Goal: Navigation & Orientation: Find specific page/section

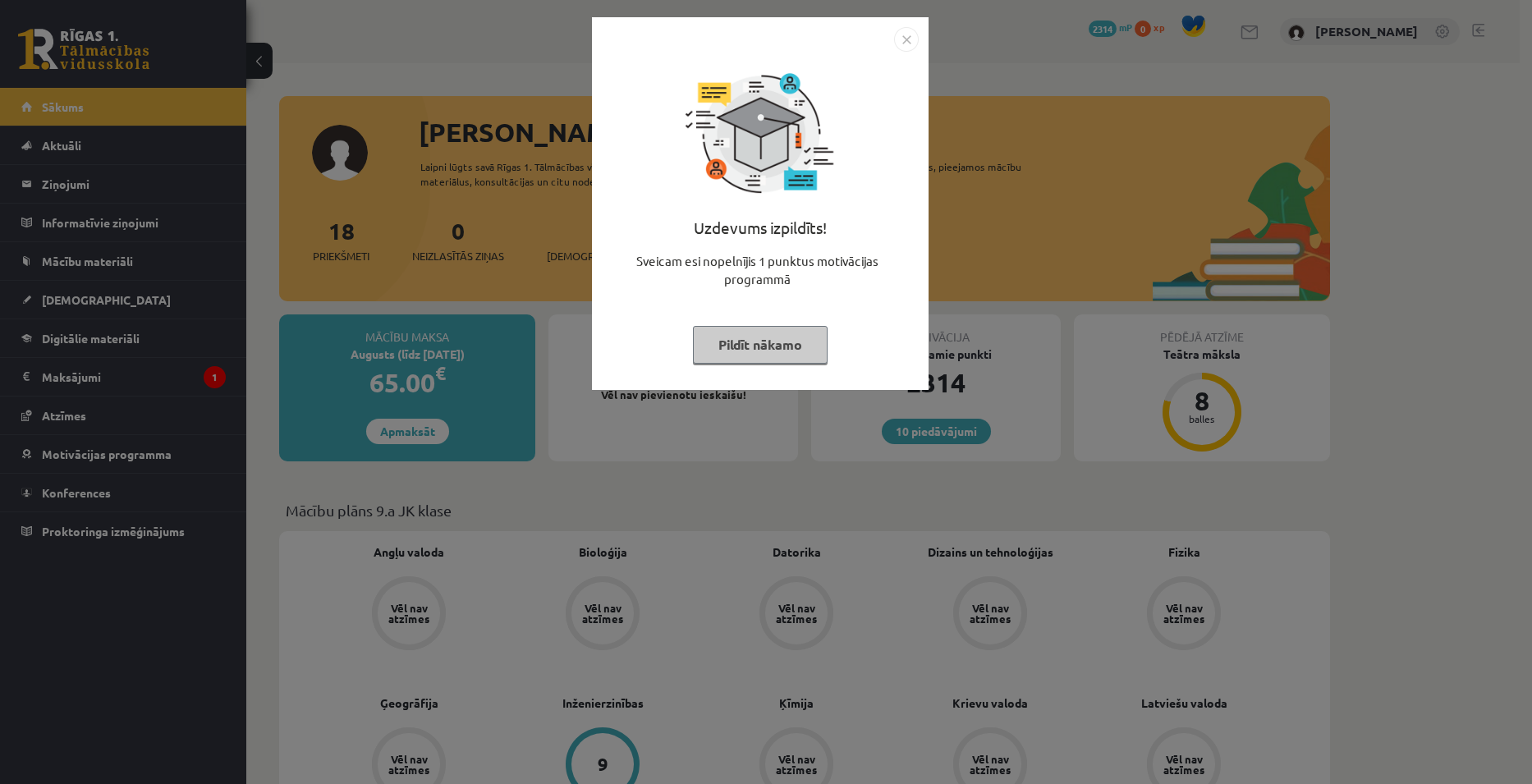
click at [768, 353] on button "Pildīt nākamo" at bounding box center [760, 344] width 135 height 38
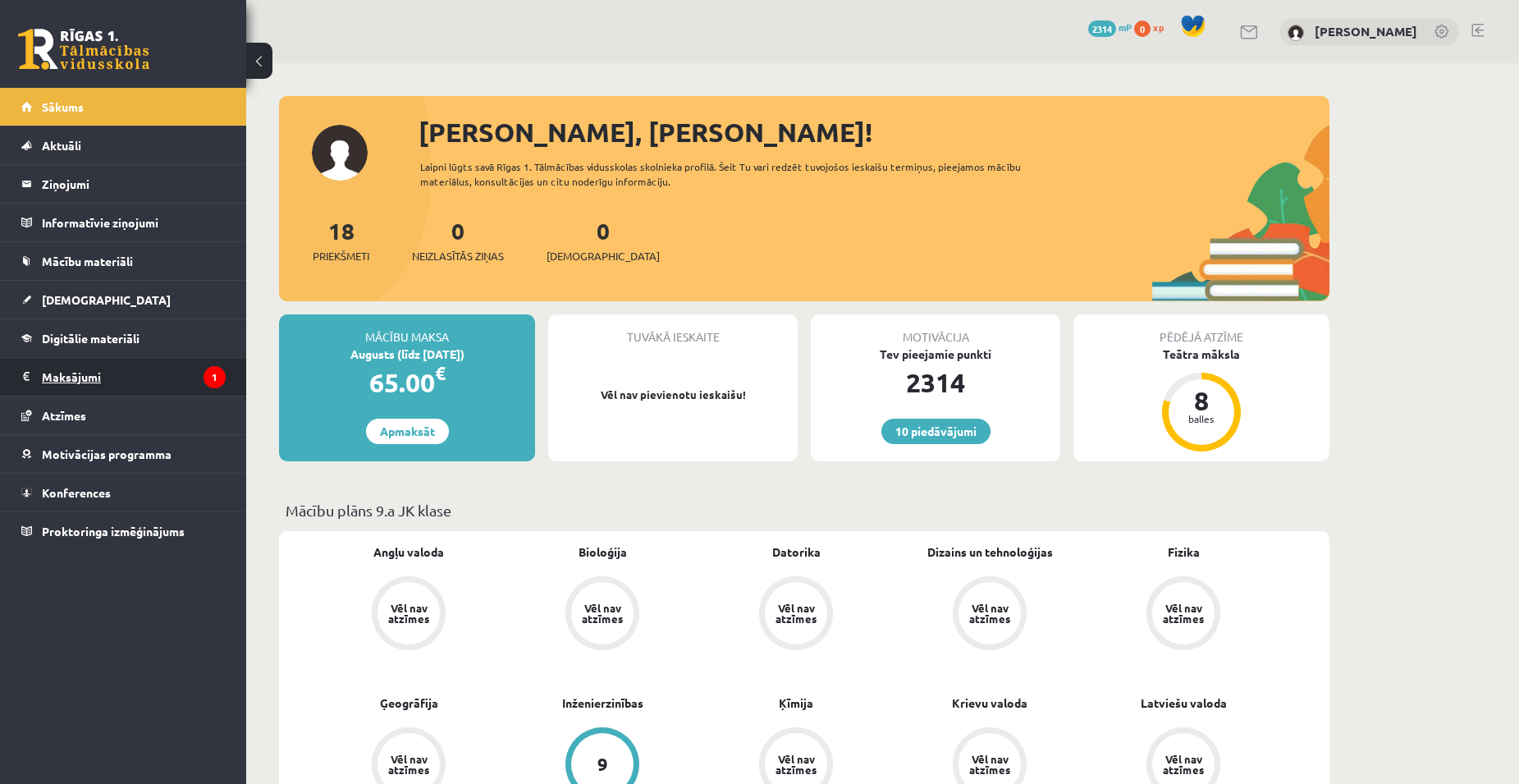
click at [116, 385] on legend "Maksājumi 1" at bounding box center [134, 376] width 184 height 38
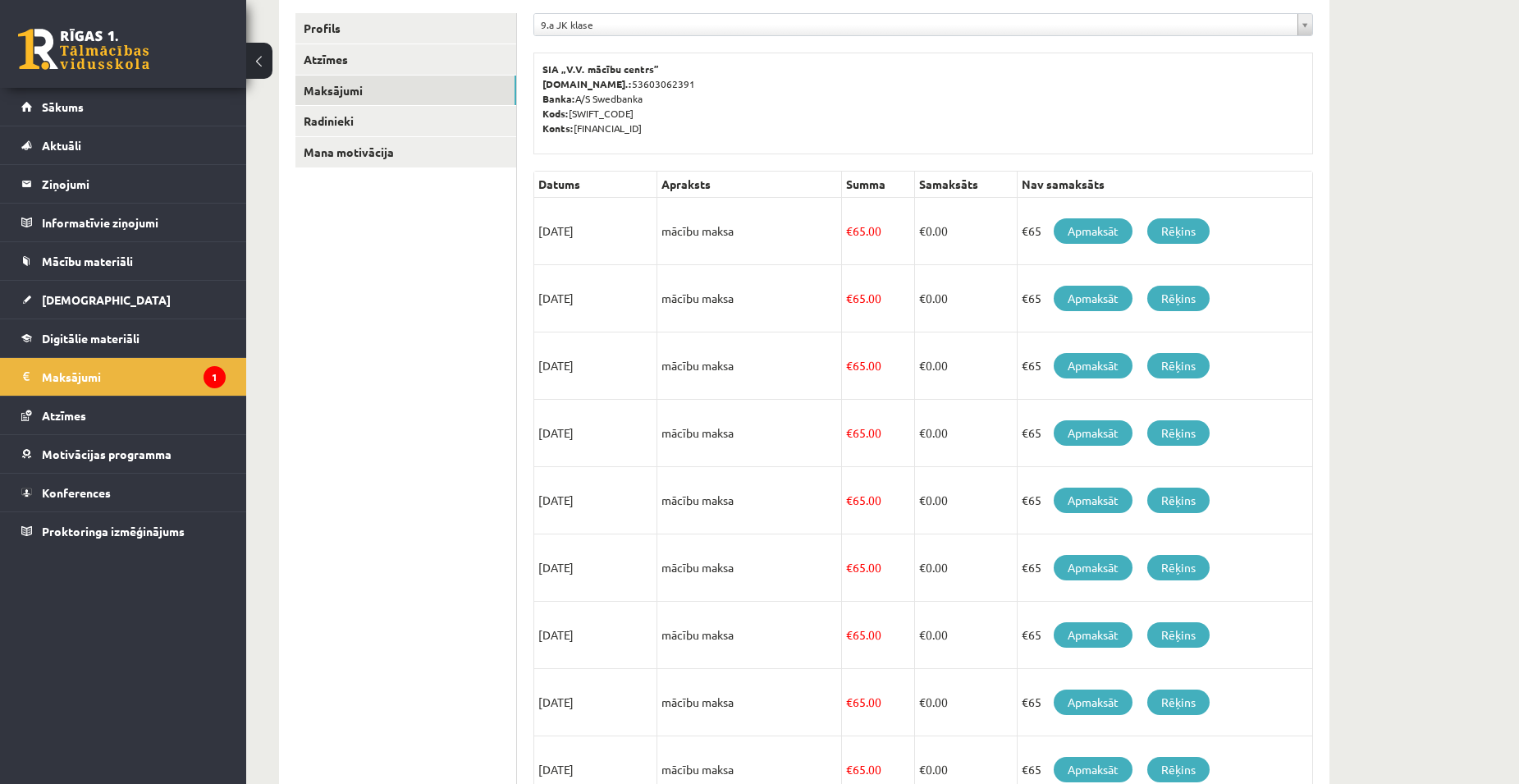
scroll to position [246, 0]
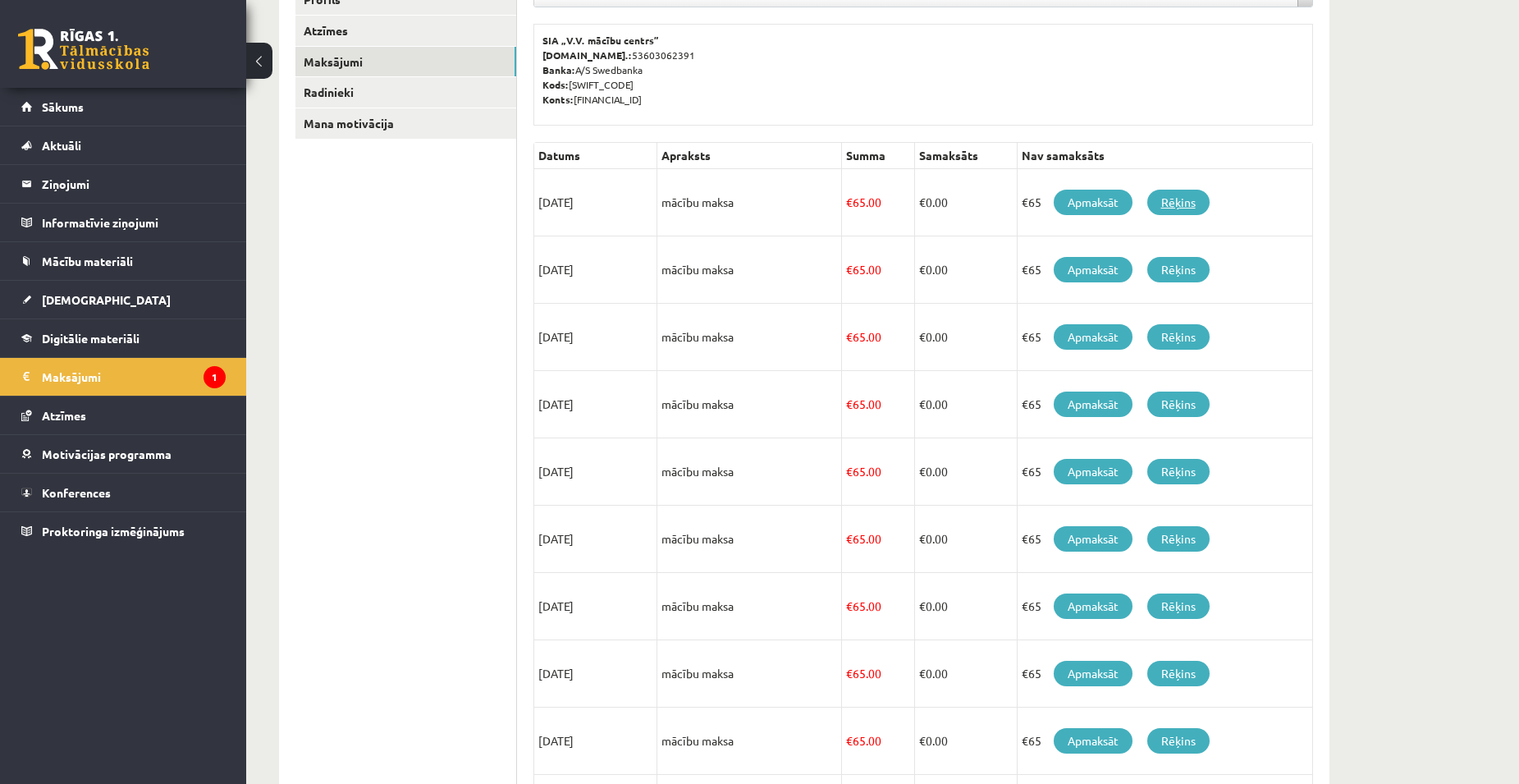
click at [1201, 200] on link "Rēķins" at bounding box center [1179, 203] width 62 height 25
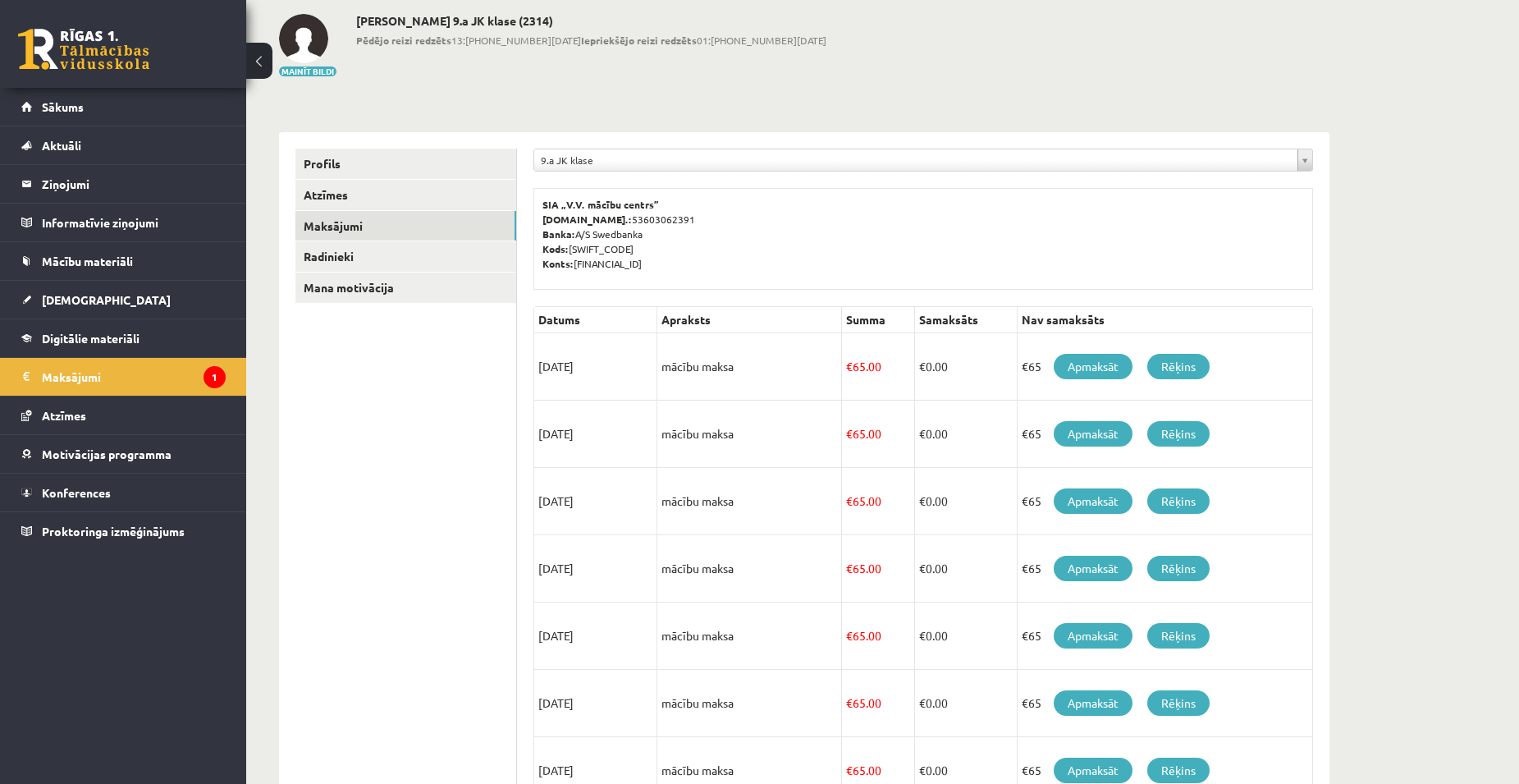
scroll to position [0, 0]
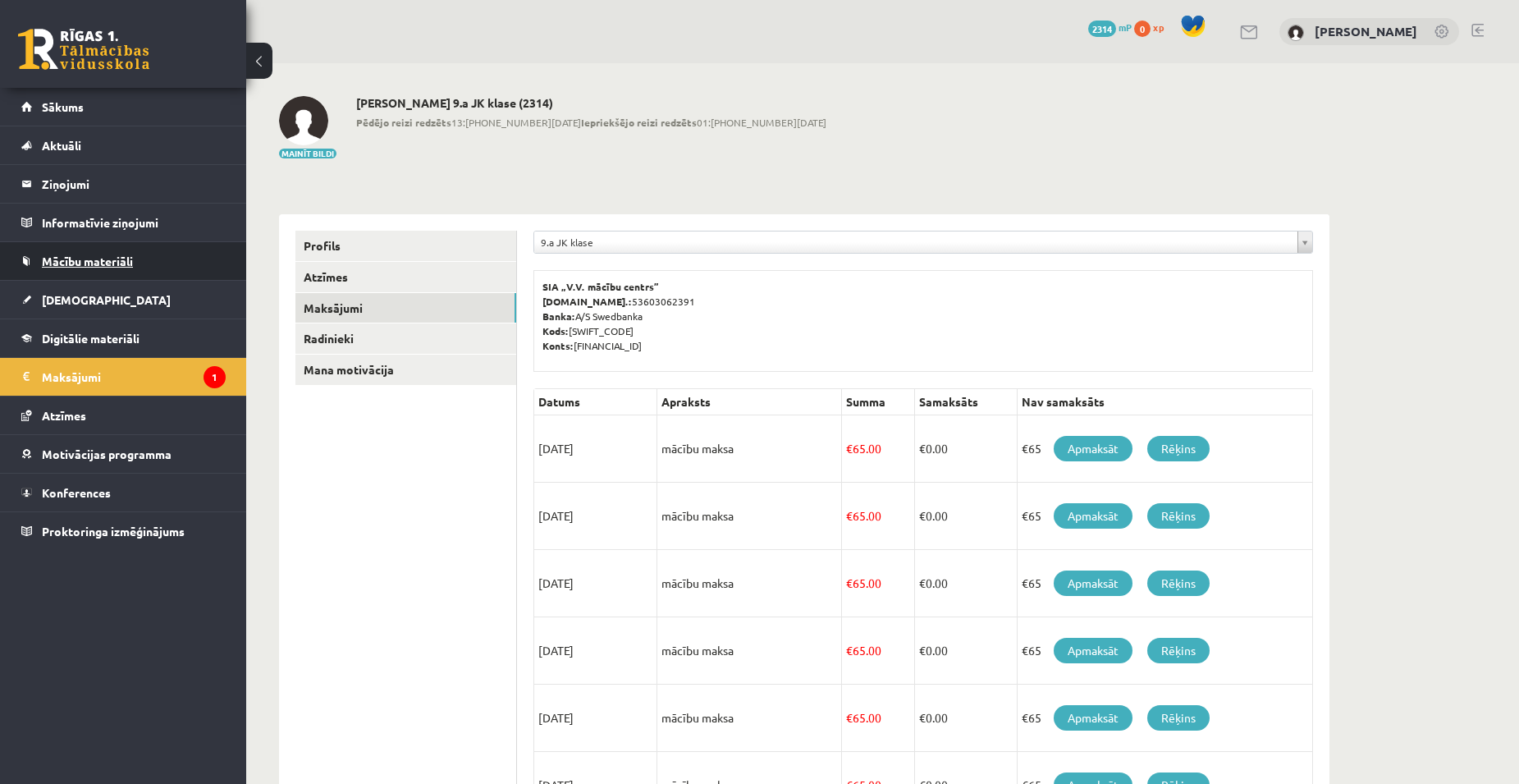
click at [81, 259] on span "Mācību materiāli" at bounding box center [87, 261] width 91 height 15
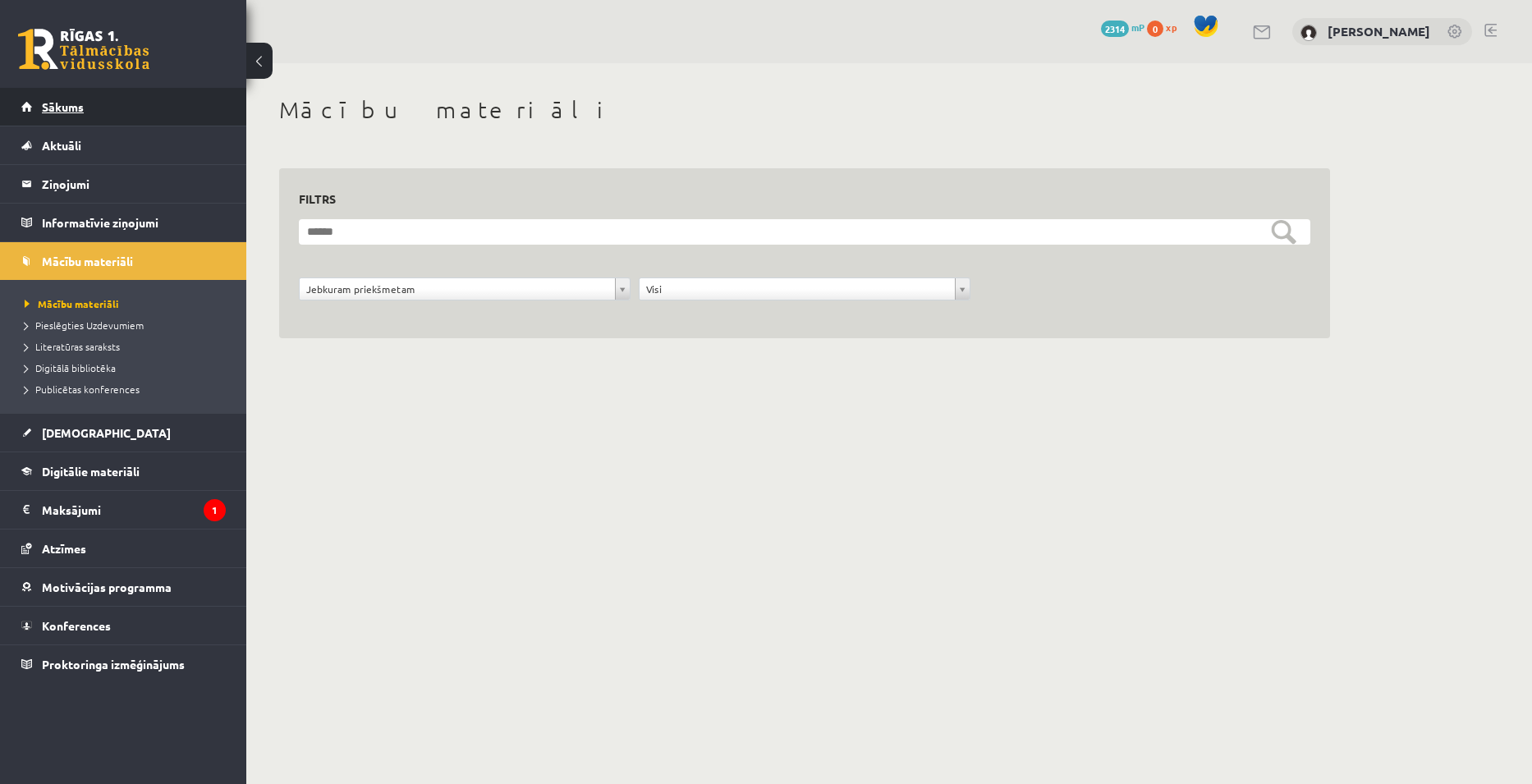
click at [79, 96] on link "Sākums" at bounding box center [123, 107] width 205 height 38
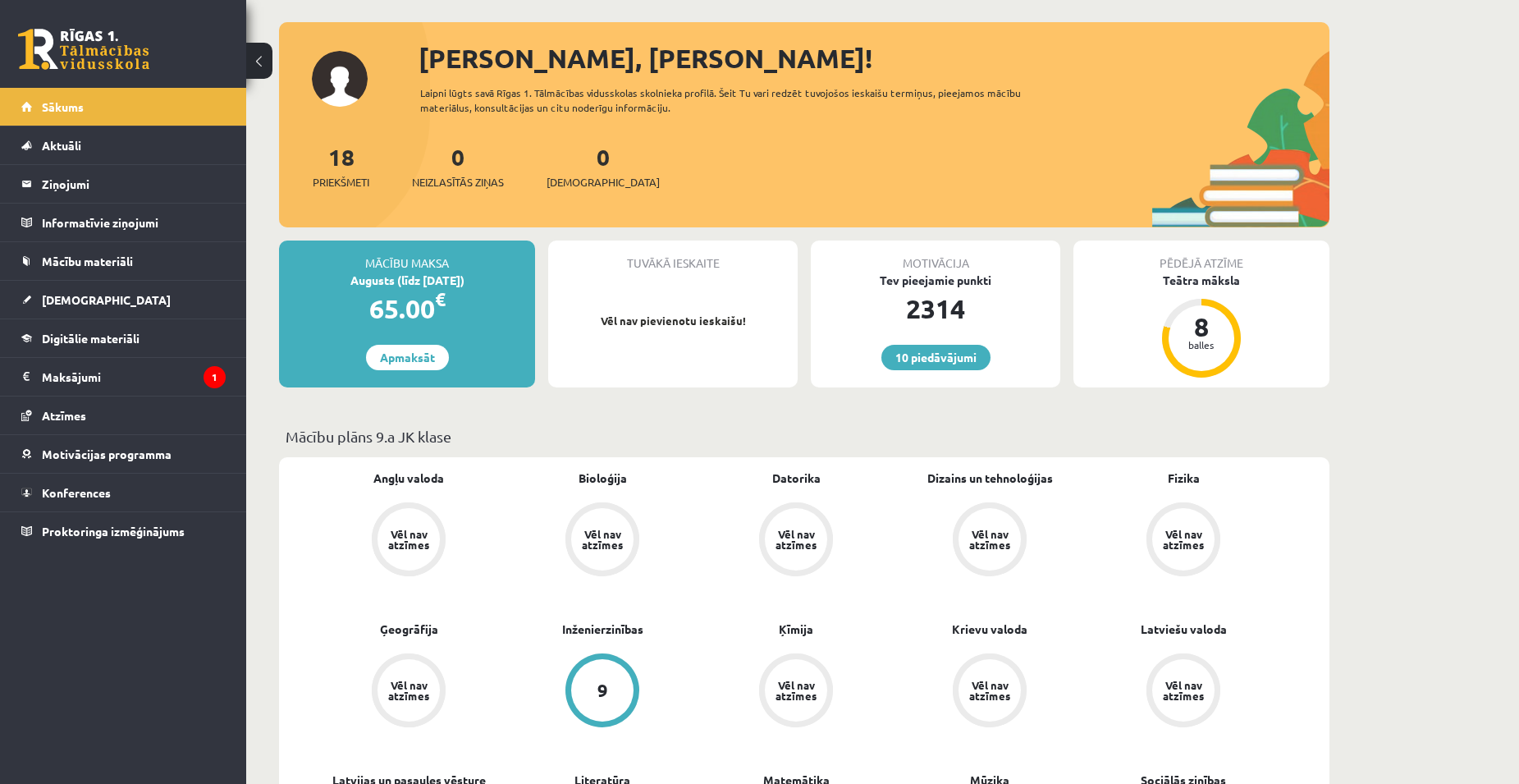
scroll to position [164, 0]
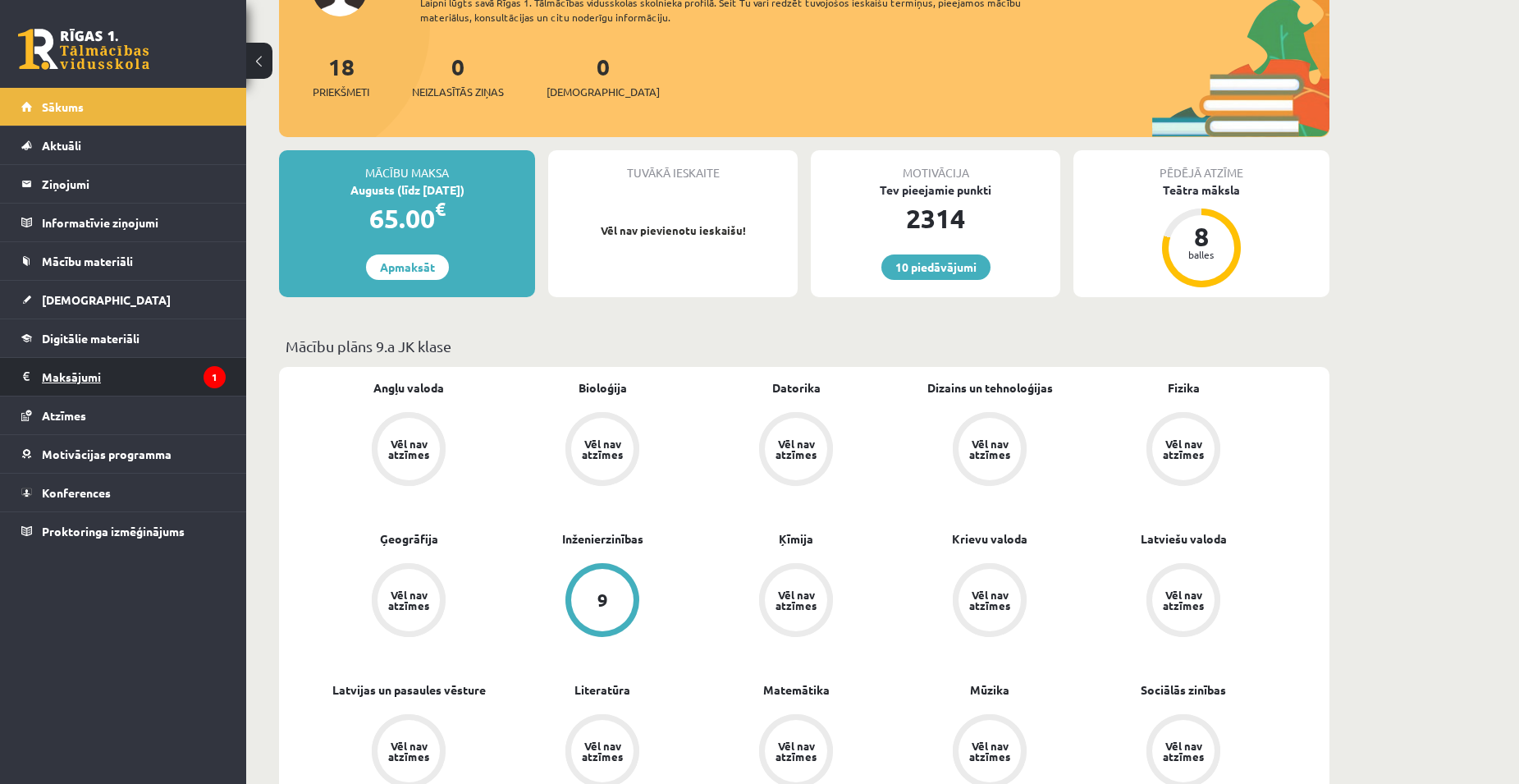
click at [67, 383] on legend "Maksājumi 1" at bounding box center [134, 376] width 184 height 38
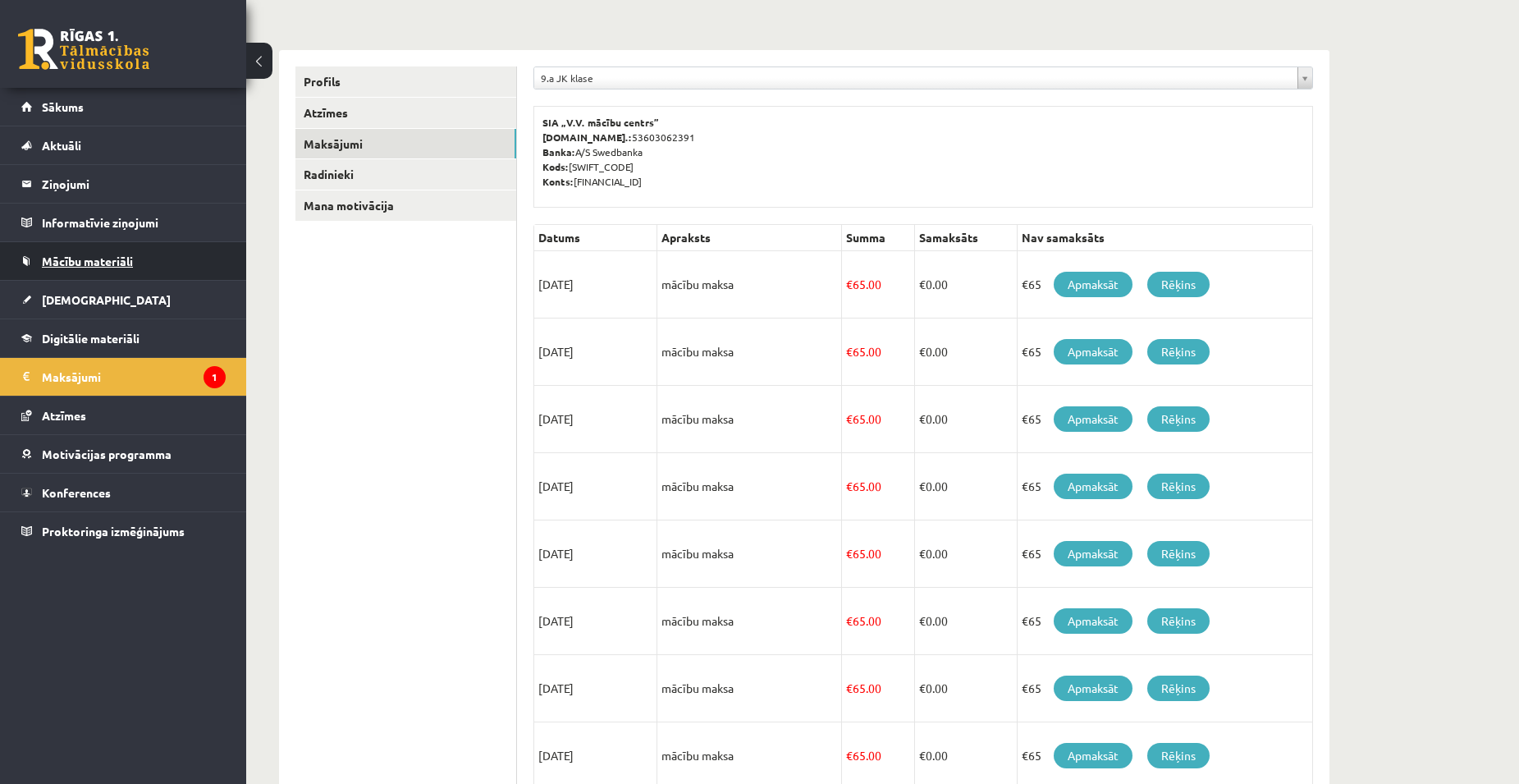
click at [50, 267] on link "Mācību materiāli" at bounding box center [123, 261] width 205 height 38
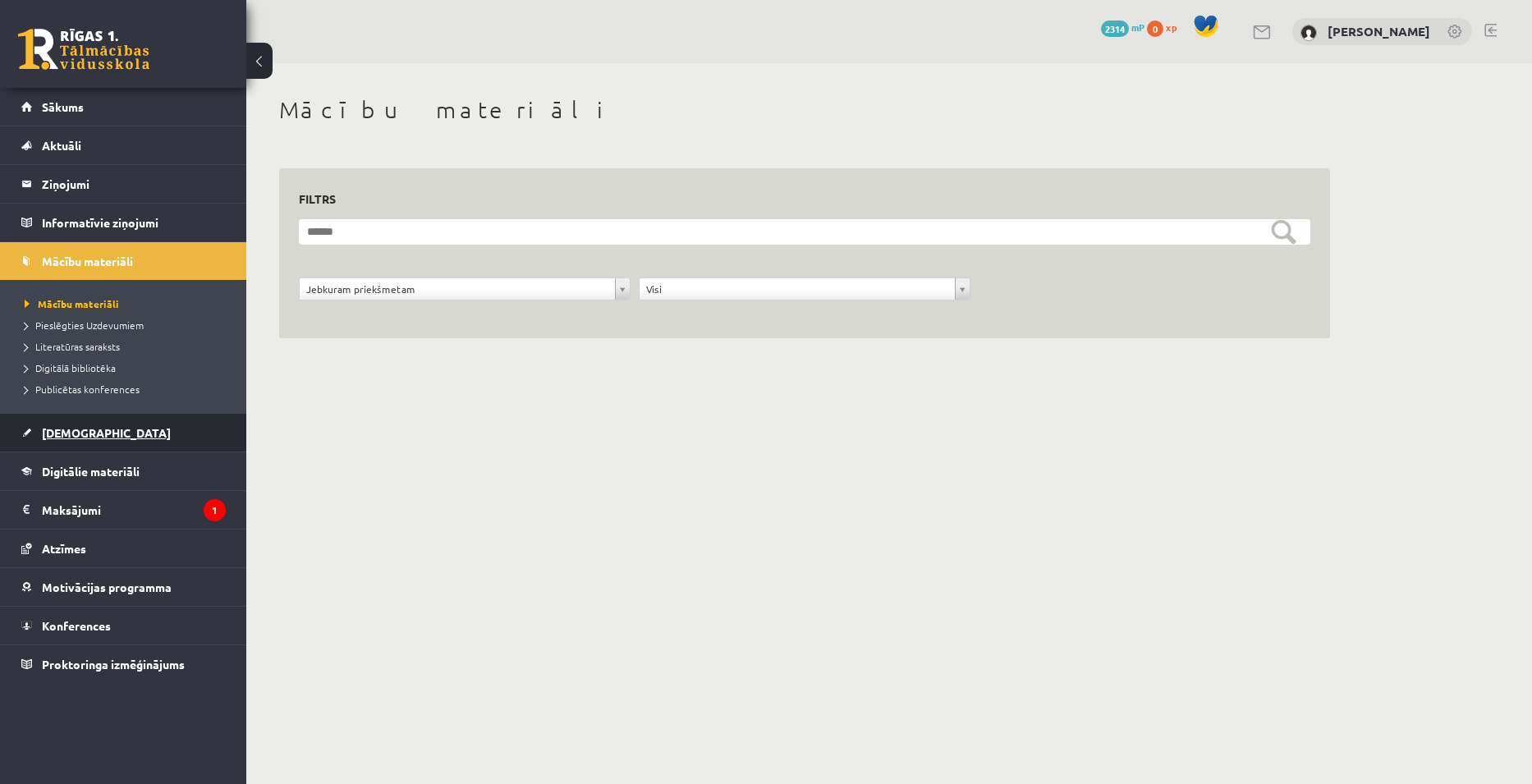
click at [80, 442] on link "[DEMOGRAPHIC_DATA]" at bounding box center [123, 432] width 205 height 38
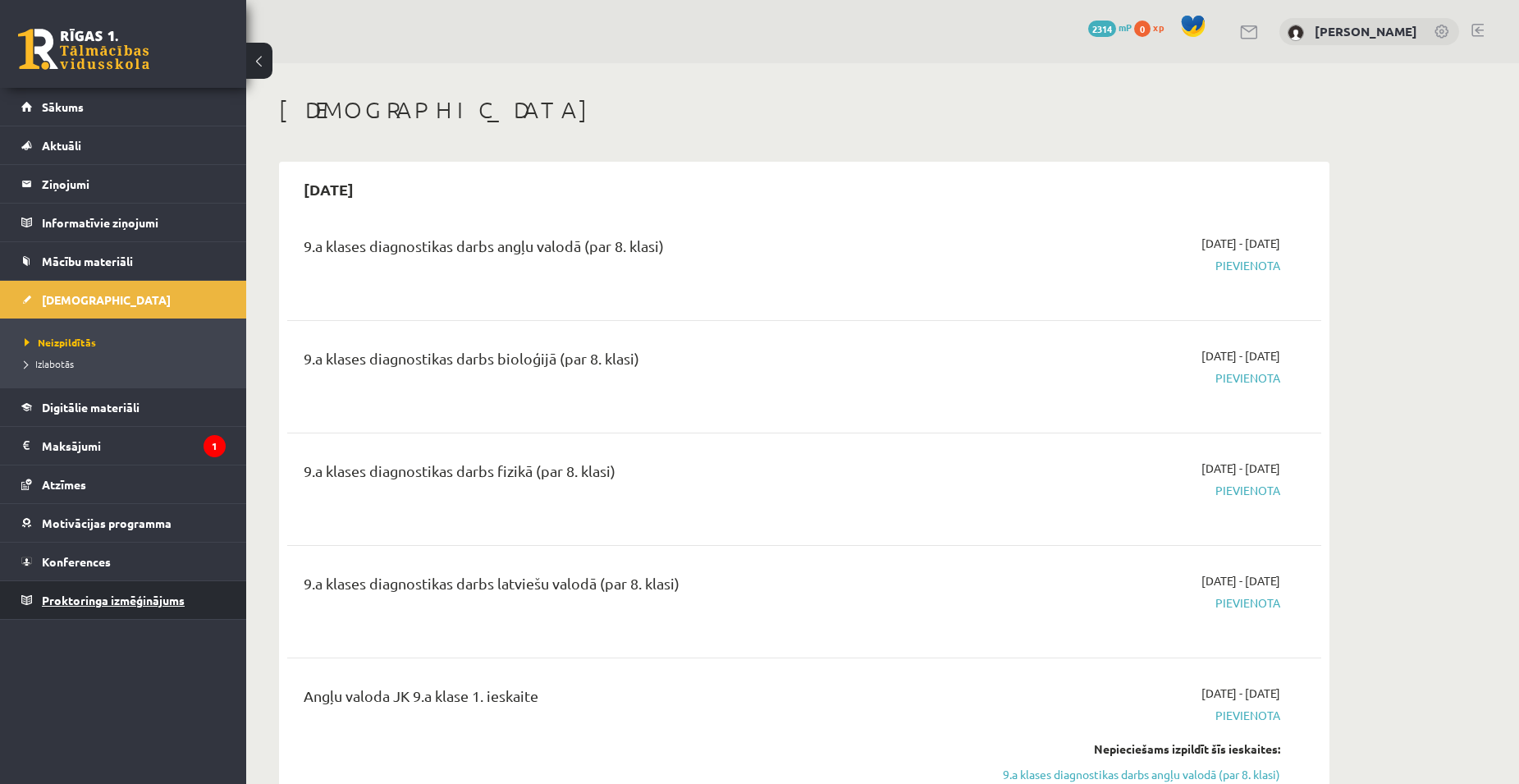
click at [125, 600] on span "Proktoringa izmēģinājums" at bounding box center [112, 599] width 142 height 15
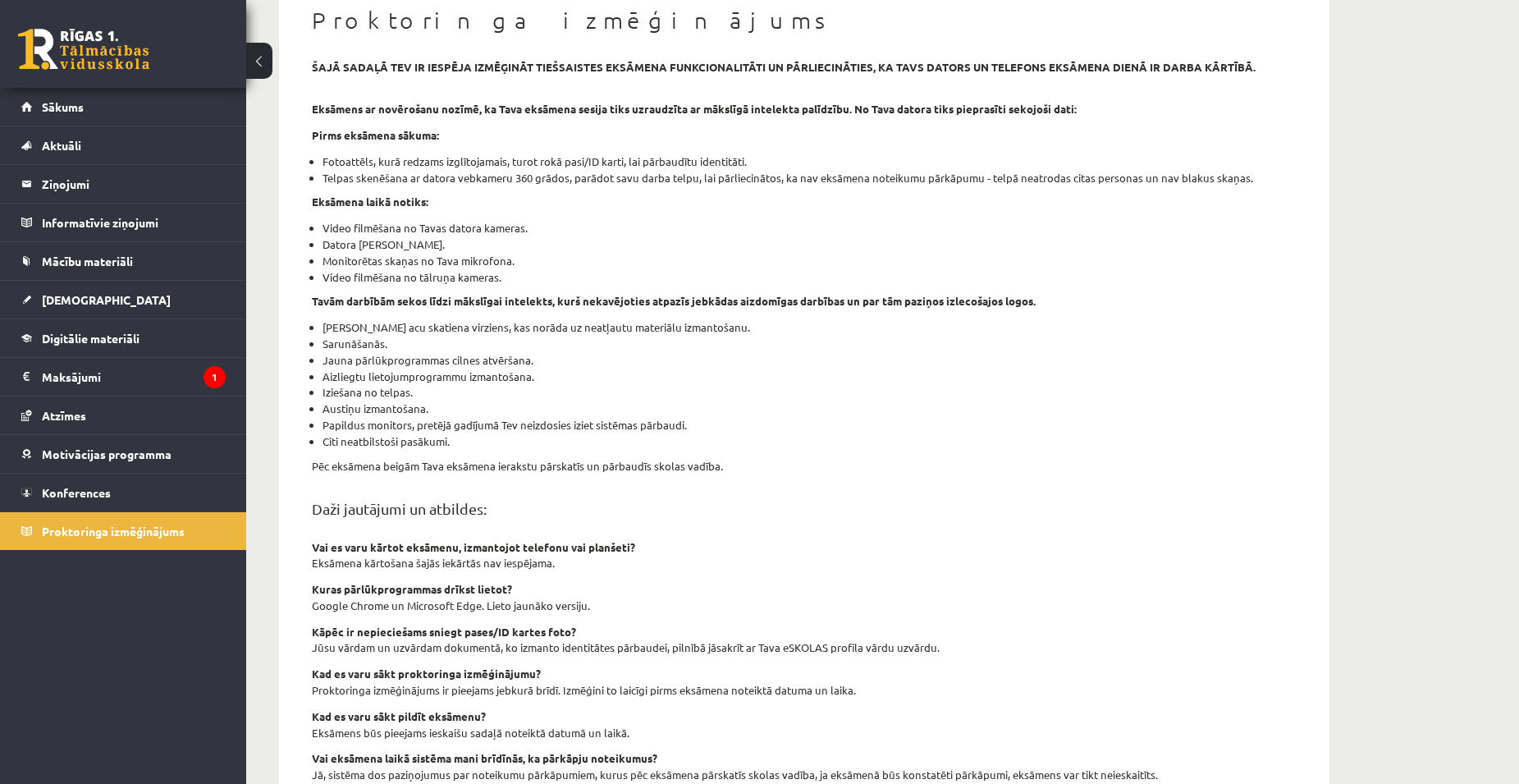
scroll to position [82, 0]
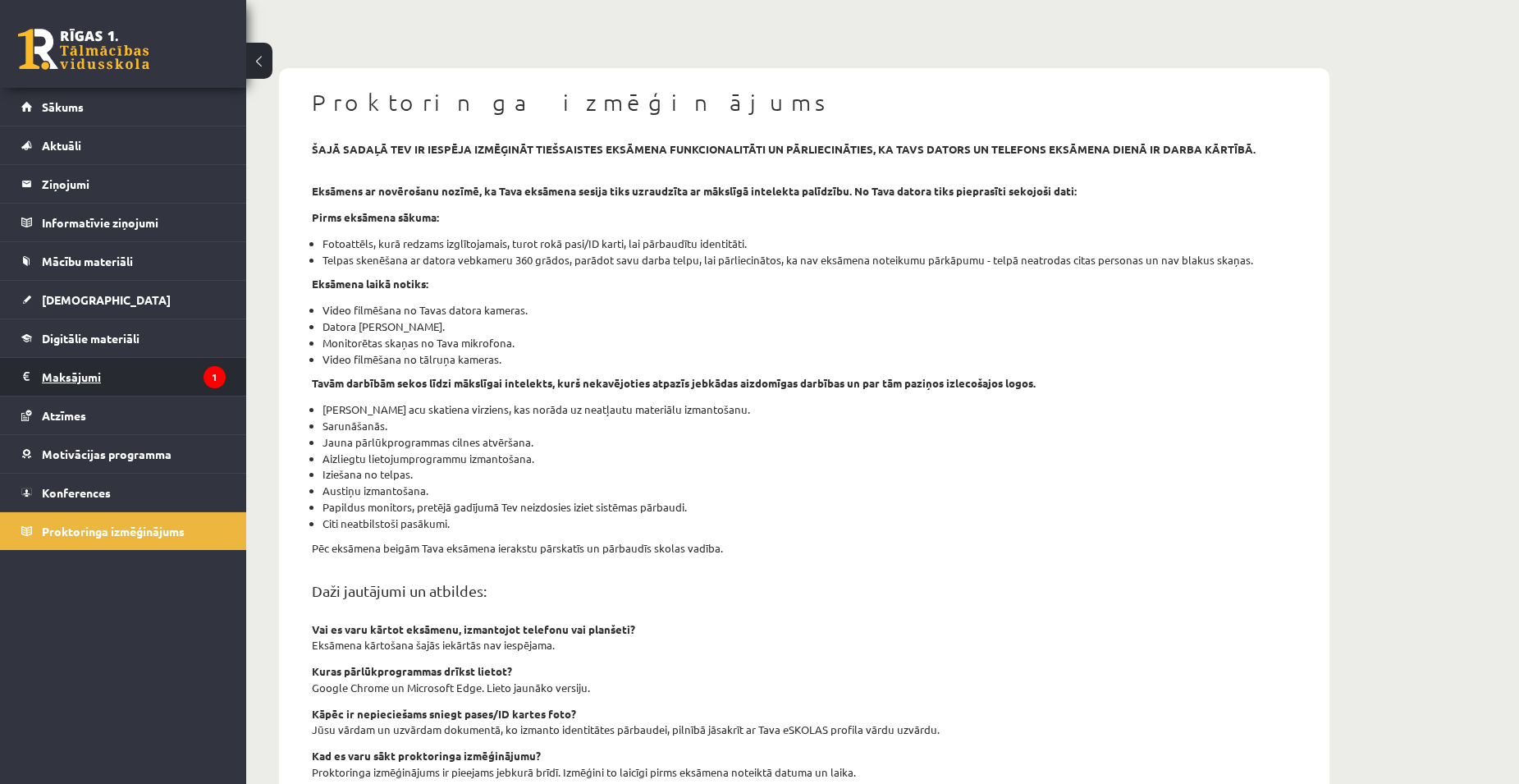
click at [113, 385] on legend "Maksājumi 1" at bounding box center [134, 376] width 184 height 38
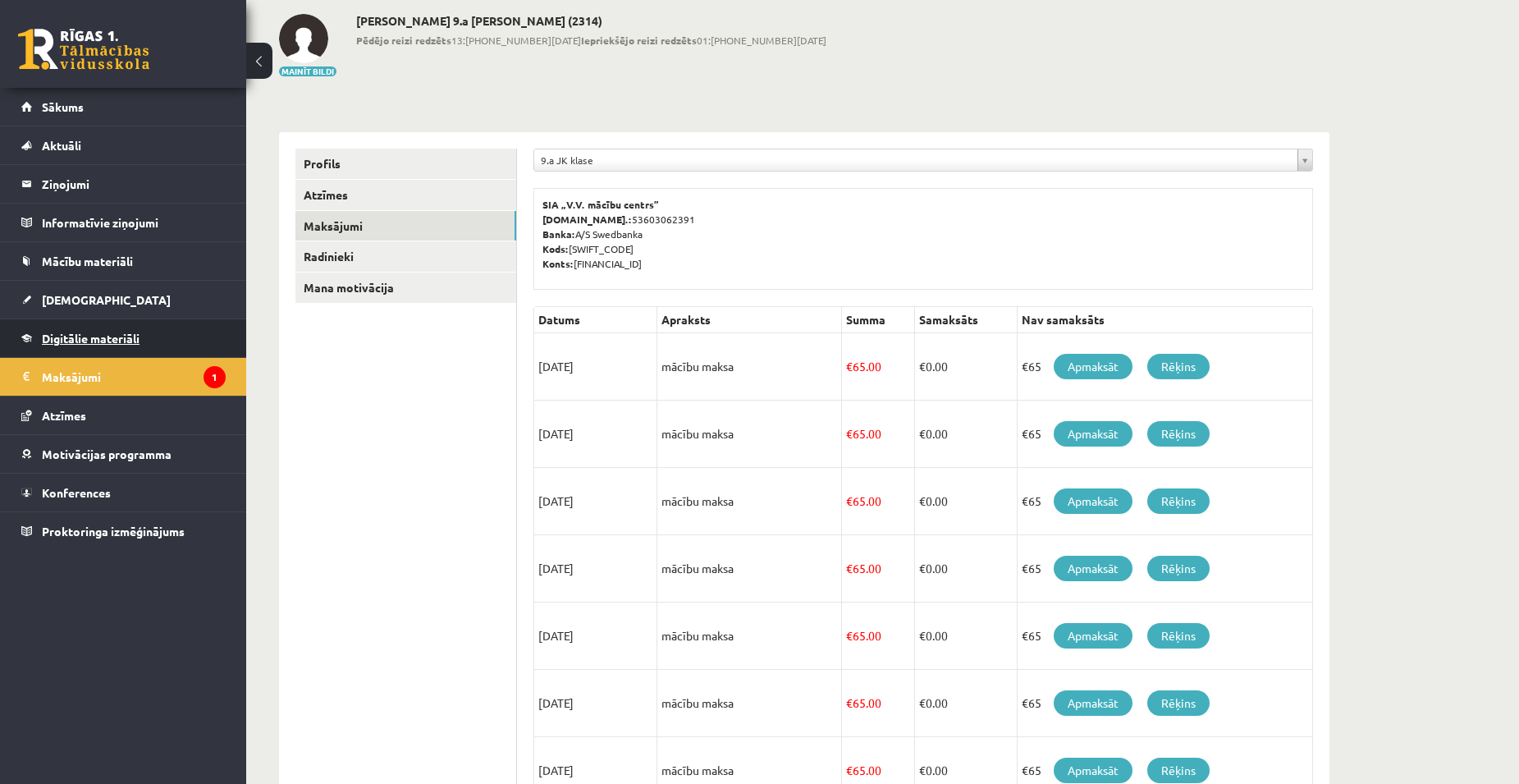
click at [97, 341] on span "Digitālie materiāli" at bounding box center [90, 337] width 98 height 15
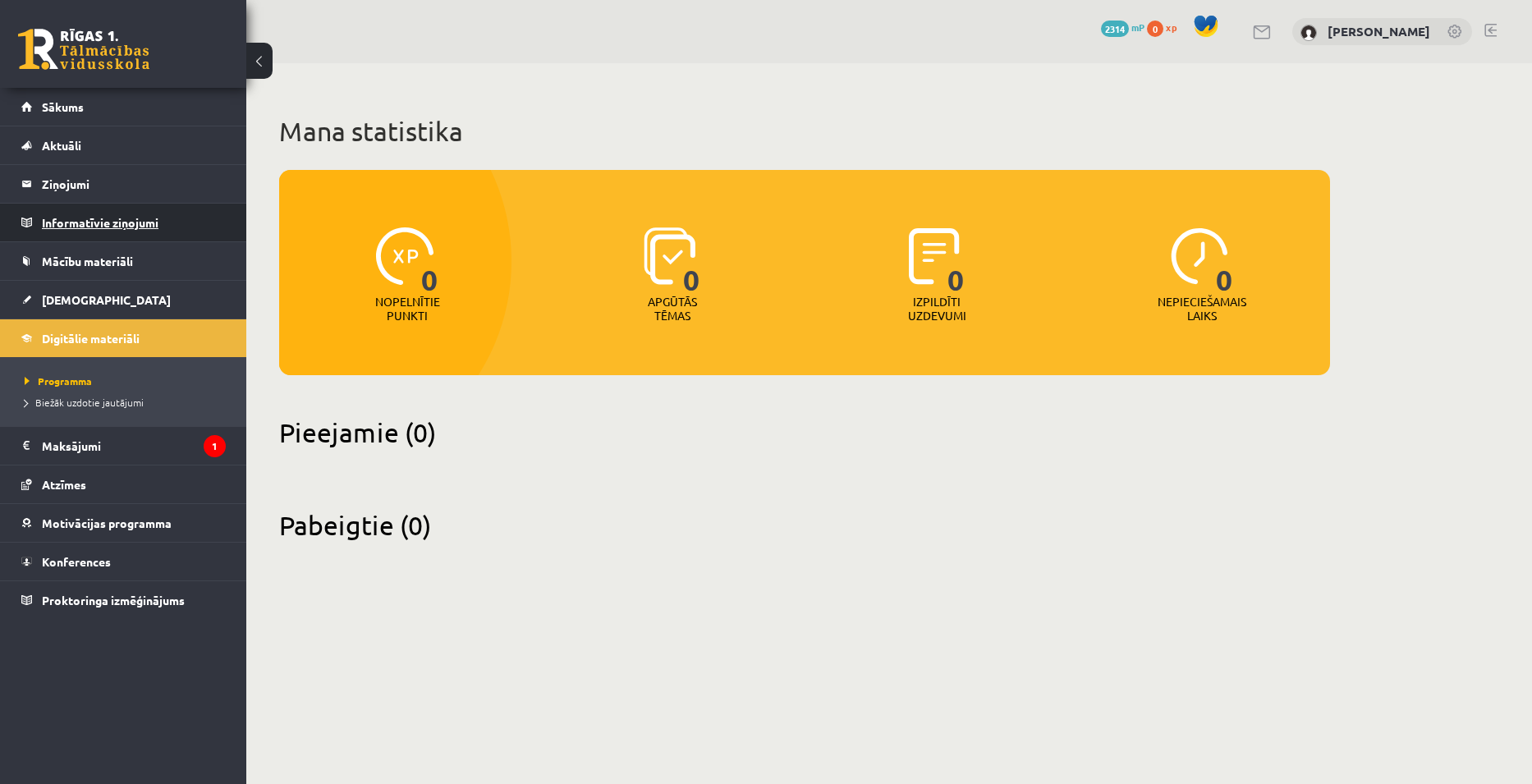
click at [68, 206] on legend "Informatīvie ziņojumi 0" at bounding box center [134, 222] width 184 height 38
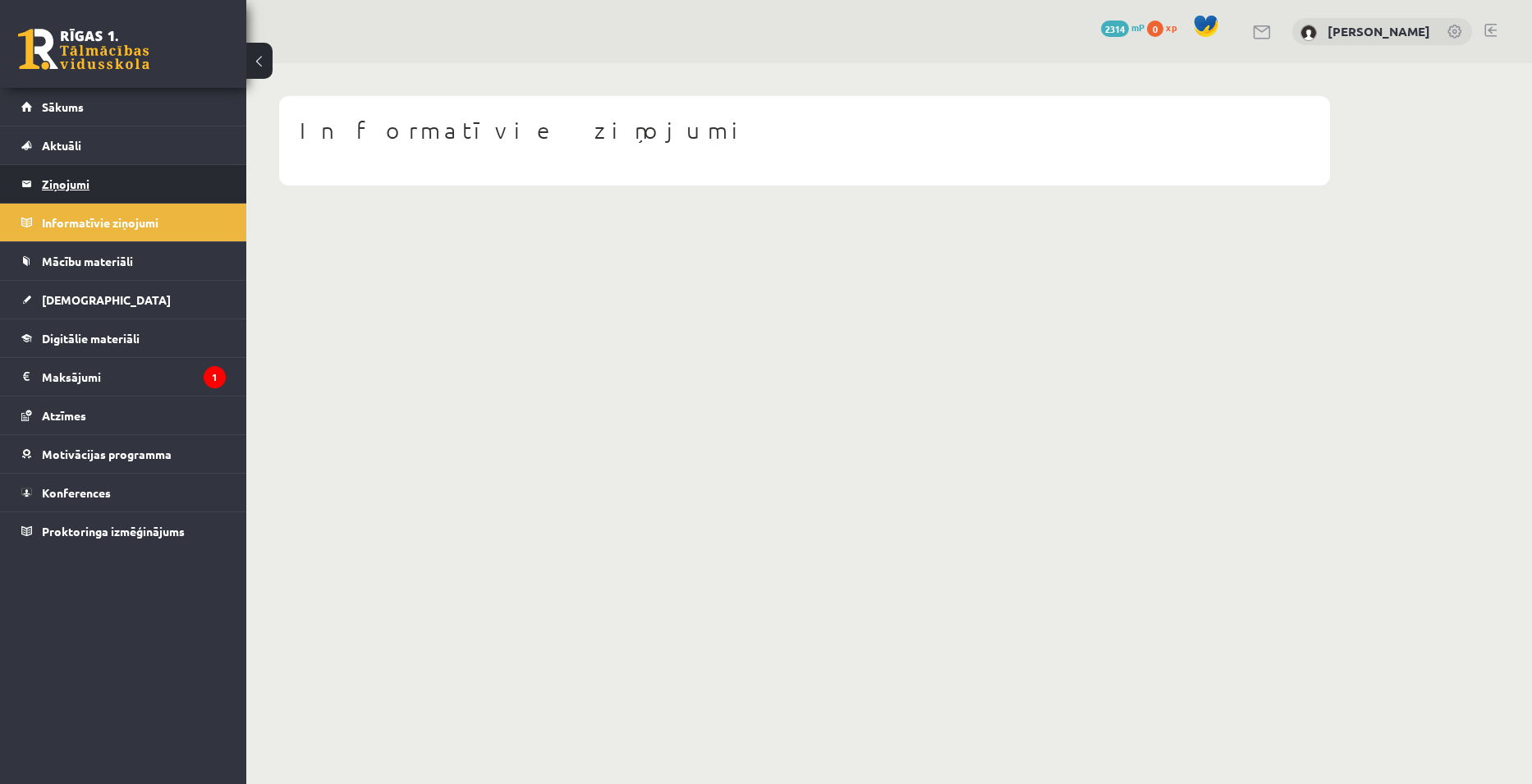
click at [61, 172] on legend "Ziņojumi 0" at bounding box center [134, 183] width 184 height 38
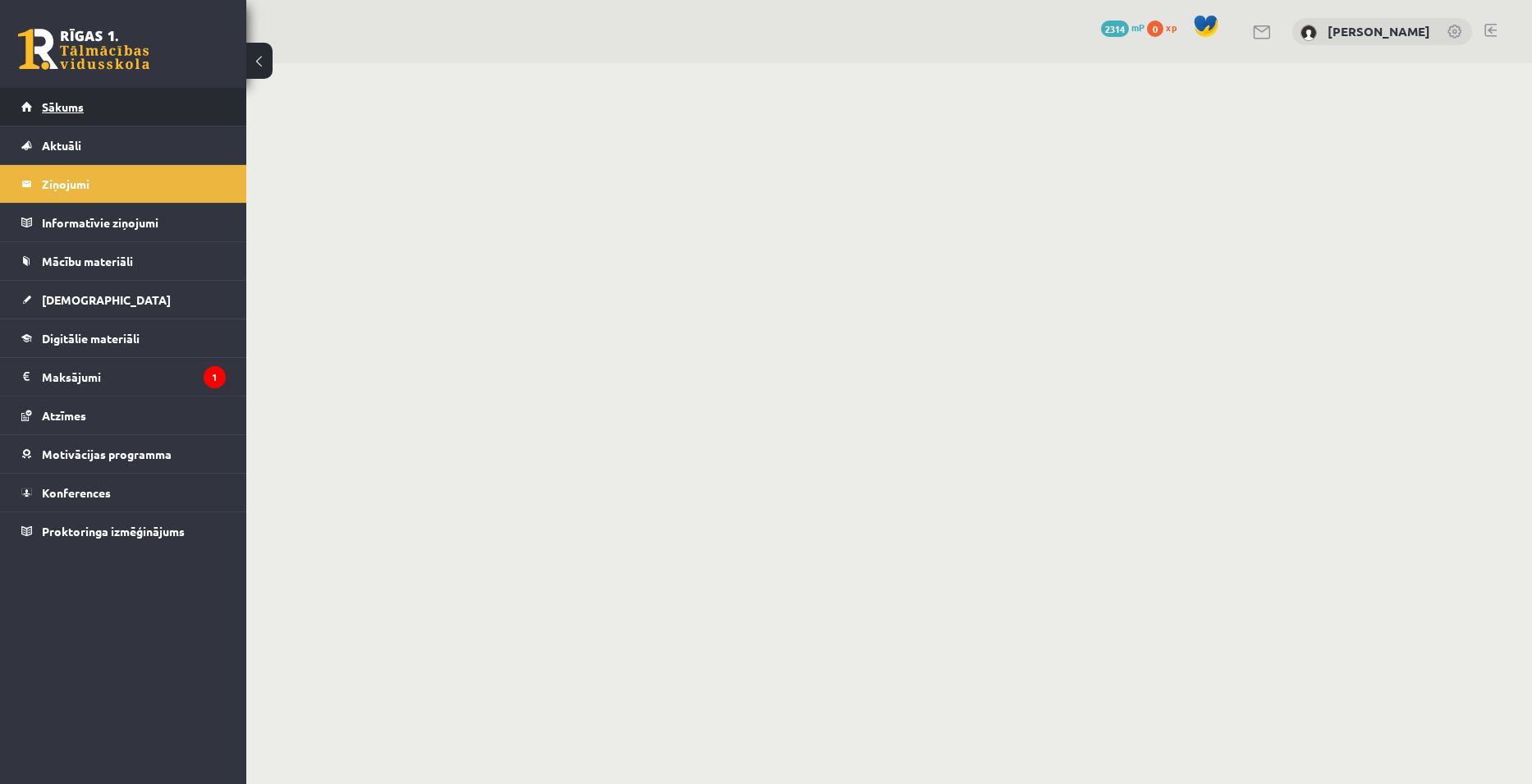
click at [62, 105] on span "Sākums" at bounding box center [62, 106] width 42 height 15
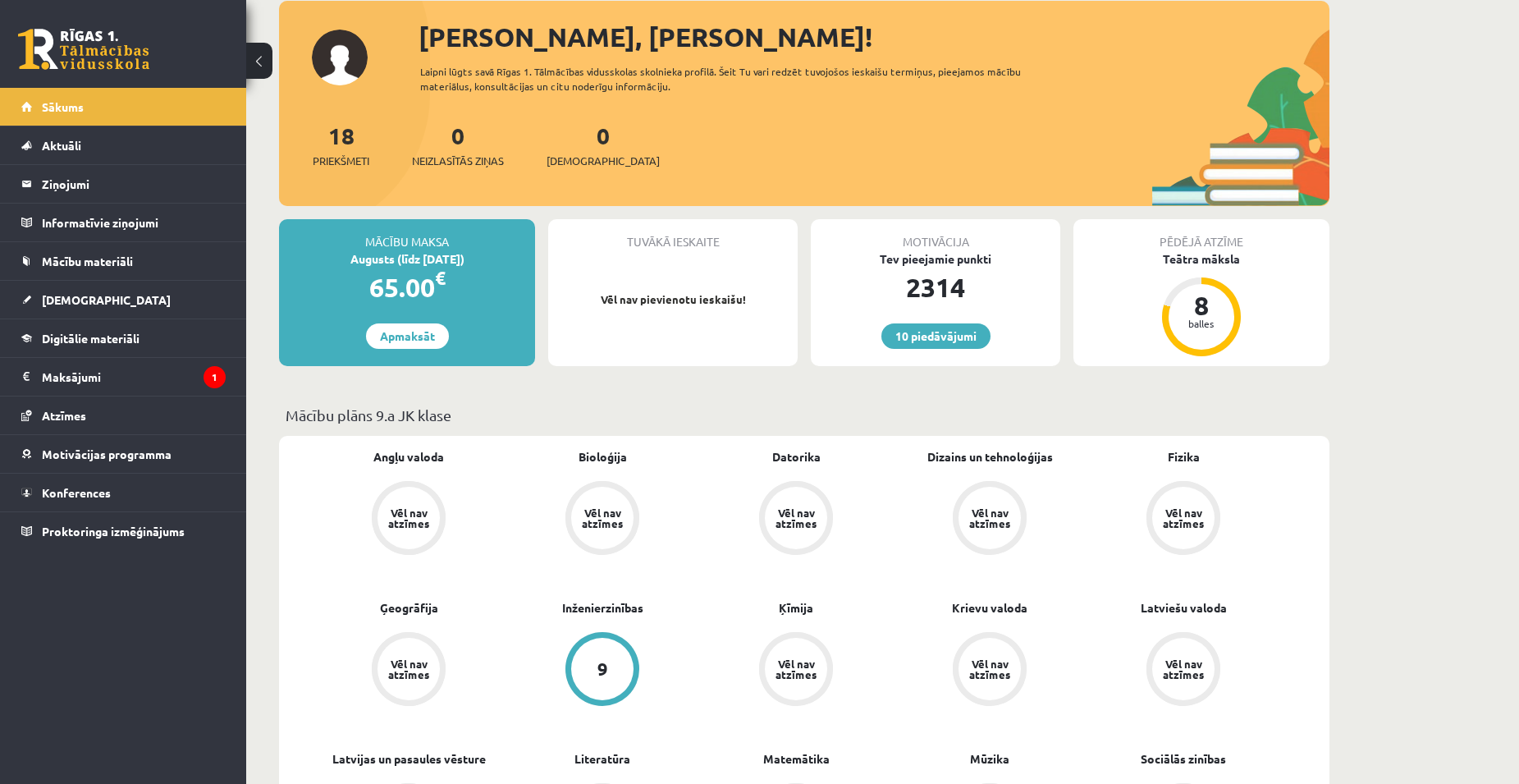
scroll to position [246, 0]
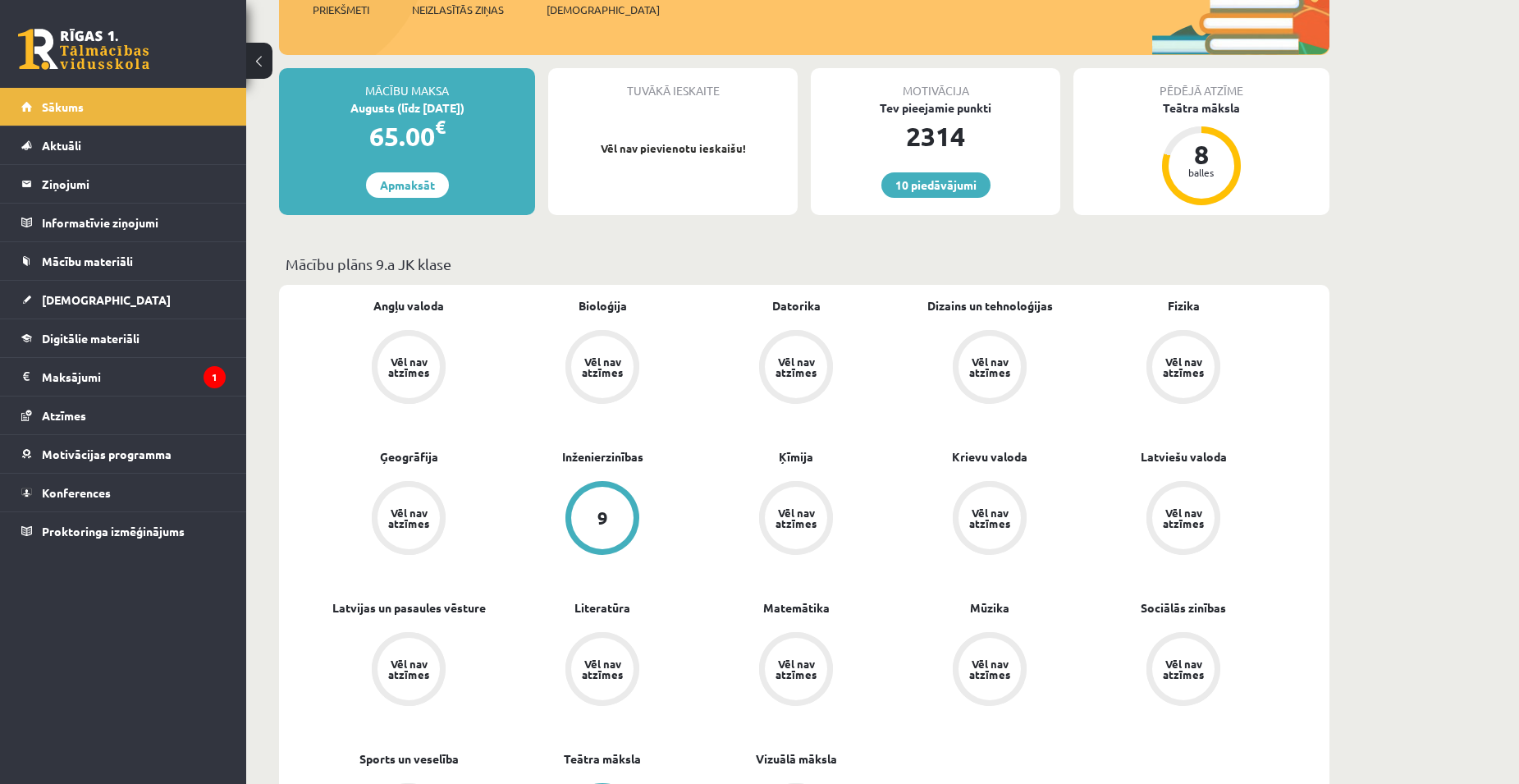
click at [604, 532] on div "9" at bounding box center [602, 517] width 62 height 62
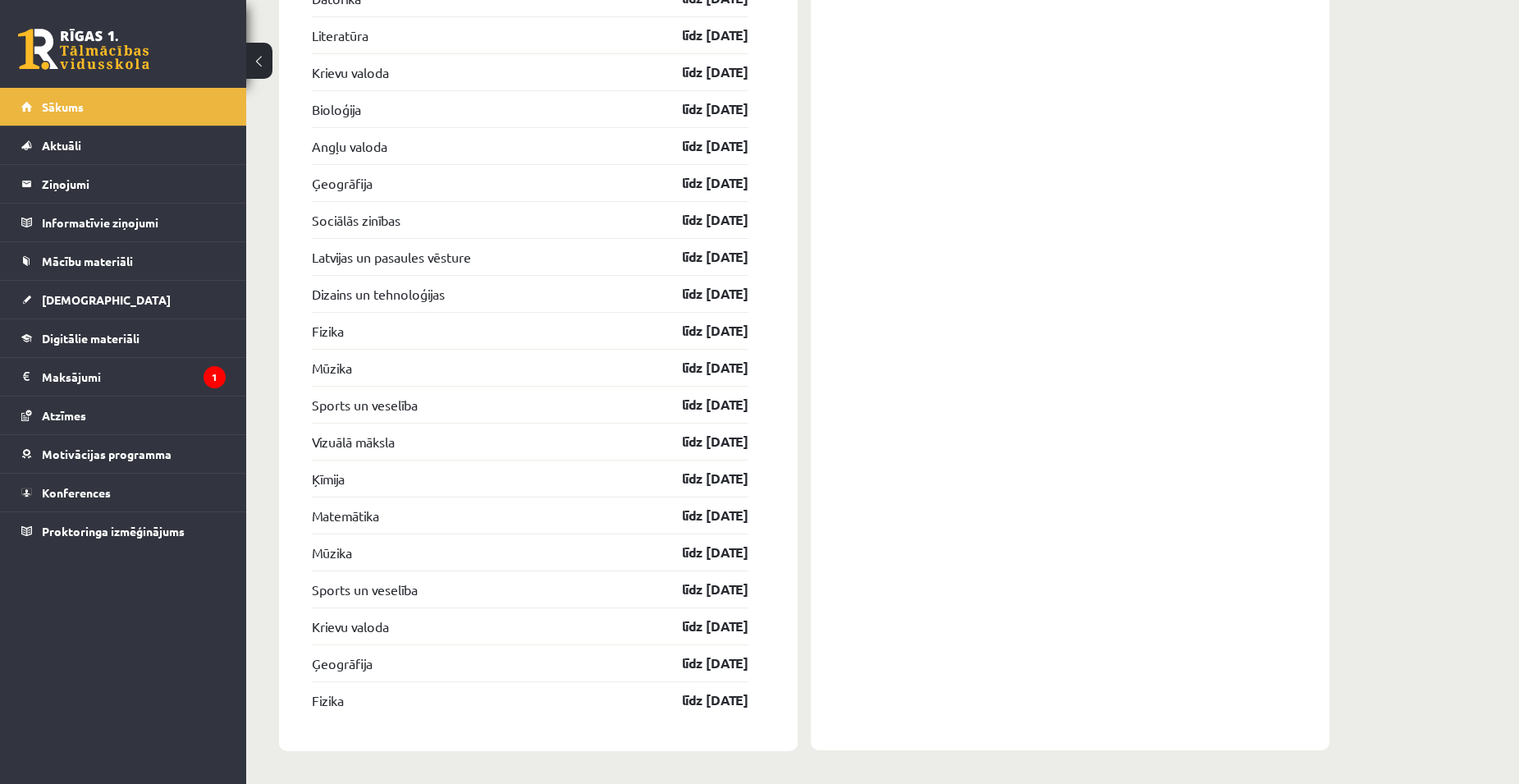
scroll to position [3947, 0]
